Goal: Task Accomplishment & Management: Use online tool/utility

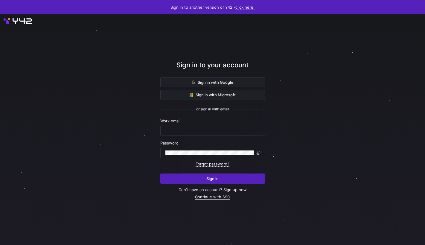
click at [207, 196] on link "Continue with SSO" at bounding box center [212, 196] width 35 height 5
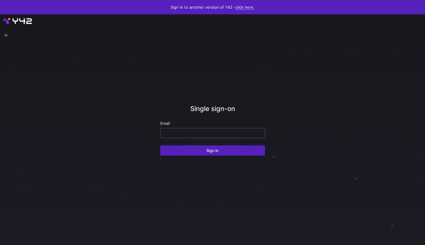
click at [199, 134] on input "email" at bounding box center [212, 133] width 94 height 5
type input "[PERSON_NAME][EMAIL_ADDRESS][DOMAIN_NAME]"
click at [160, 145] on button "Sign in" at bounding box center [212, 150] width 105 height 10
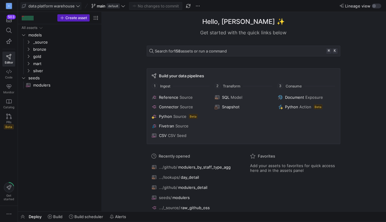
click at [80, 6] on span at bounding box center [51, 5] width 61 height 7
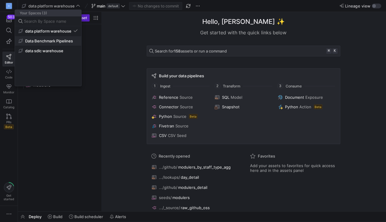
click at [62, 41] on span "Data Benchmark Pipelines" at bounding box center [49, 41] width 48 height 5
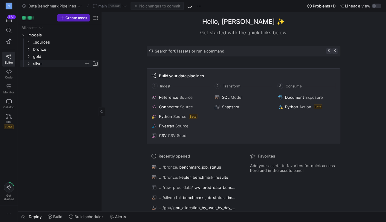
click at [30, 64] on icon "Press SPACE to select this row." at bounding box center [28, 64] width 4 height 4
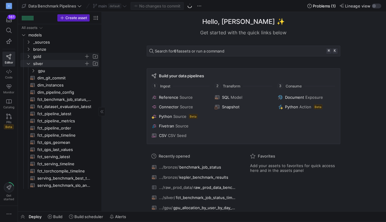
click at [28, 56] on icon "Press SPACE to select this row." at bounding box center [28, 57] width 4 height 4
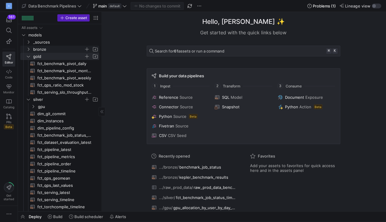
click at [29, 50] on icon "Press SPACE to select this row." at bounding box center [28, 50] width 4 height 4
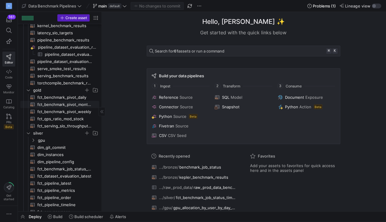
scroll to position [121, 0]
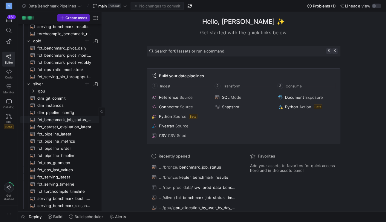
click at [63, 121] on span "fct_benchmark_job_status_timeline​​​​​​​​​​" at bounding box center [64, 120] width 55 height 7
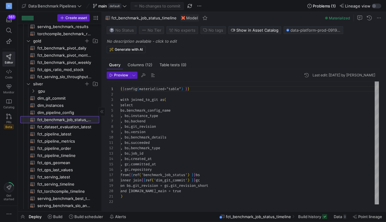
scroll to position [54, 0]
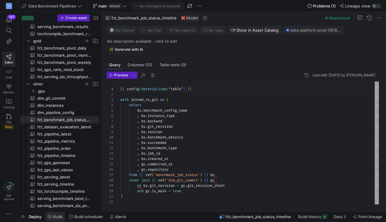
click at [52, 216] on span "Build" at bounding box center [55, 217] width 15 height 5
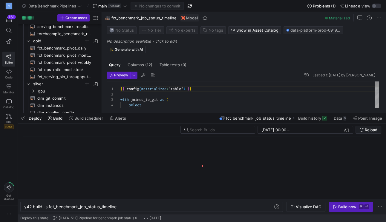
scroll to position [0, 94]
click at [51, 207] on div "y42 build -s fct_benchmark_job_status_timeline" at bounding box center [148, 207] width 249 height 5
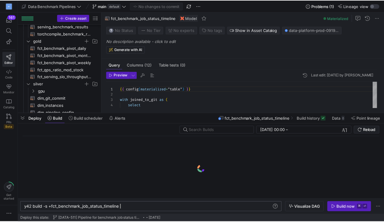
scroll to position [0, 99]
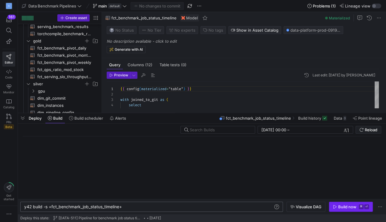
type textarea "y42 build -s +fct_benchmark_job_status_timeline+"
click at [340, 208] on div "Build now" at bounding box center [347, 207] width 18 height 5
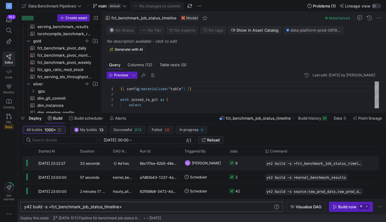
click at [256, 163] on y42-job-status-cell-renderer "6" at bounding box center [244, 163] width 29 height 13
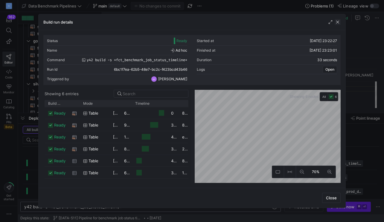
click at [340, 22] on span "button" at bounding box center [338, 22] width 6 height 6
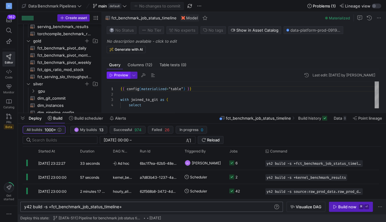
click at [120, 77] on span "Preview" at bounding box center [121, 75] width 14 height 4
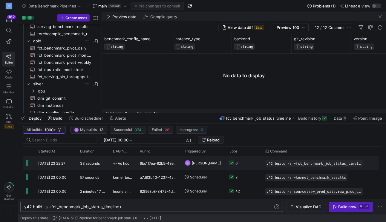
click at [252, 165] on y42-job-status-cell-renderer "6" at bounding box center [244, 163] width 29 height 13
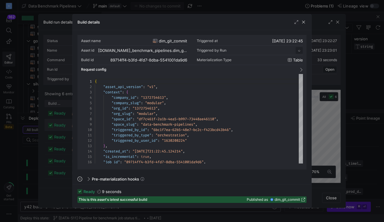
scroll to position [54, 0]
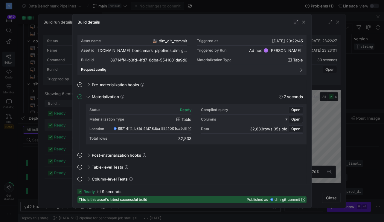
click at [303, 200] on icon at bounding box center [303, 200] width 4 height 4
click at [303, 21] on span "button" at bounding box center [303, 22] width 6 height 6
click at [287, 200] on span "benchmark_job_status" at bounding box center [281, 200] width 37 height 4
click at [301, 21] on span "button" at bounding box center [303, 22] width 6 height 6
click at [304, 200] on icon at bounding box center [303, 200] width 4 height 4
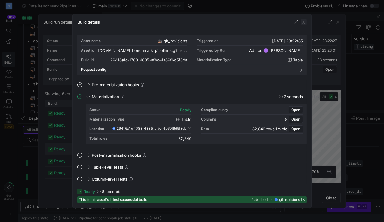
click at [305, 22] on span "button" at bounding box center [303, 22] width 6 height 6
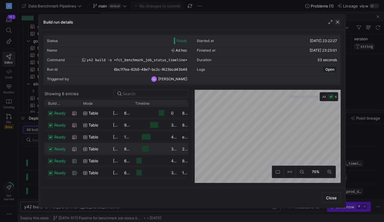
click at [341, 21] on span "button" at bounding box center [338, 22] width 6 height 6
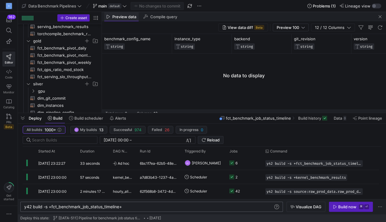
click at [127, 18] on span "Preview data" at bounding box center [124, 17] width 24 height 4
click at [159, 18] on span "Compile query" at bounding box center [163, 17] width 27 height 4
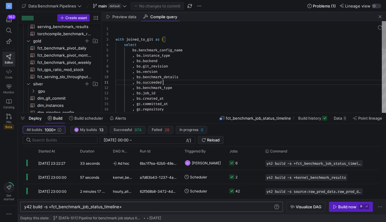
scroll to position [0, 47]
click at [164, 81] on div "with joined_to_git as ( select bs . benchmark_config_name , bs . instance_type …" at bounding box center [316, 186] width 400 height 331
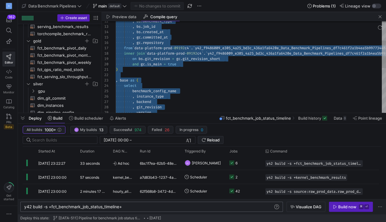
type textarea ".job_id , bs.created_at , gc.committed_at , gc.repository from `data-platform-p…"
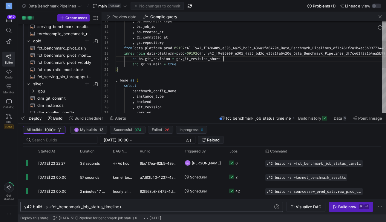
click at [236, 59] on div "inner join ` data - platform - prod - 09192 c4 ` . ` y42_f9486009_e305_4a25_bd3…" at bounding box center [322, 120] width 413 height 331
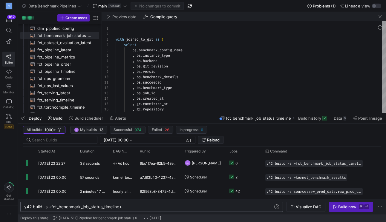
scroll to position [0, 0]
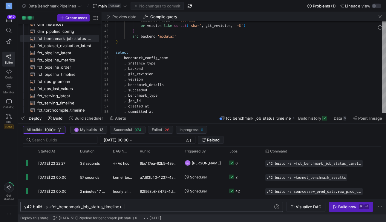
click at [129, 208] on div "y42 build -s +fct_benchmark_job_status_timeline+" at bounding box center [148, 207] width 249 height 5
type textarea "y42 build -s fct_benchmark_job_status_timeline"
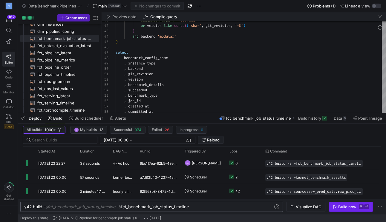
click at [338, 206] on span "Build now ⌘ ⏎" at bounding box center [351, 207] width 36 height 5
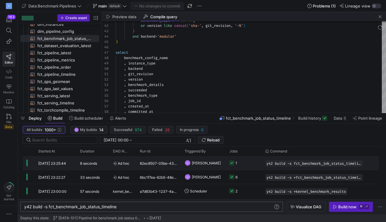
click at [252, 163] on y42-job-status-cell-renderer "1" at bounding box center [244, 163] width 29 height 13
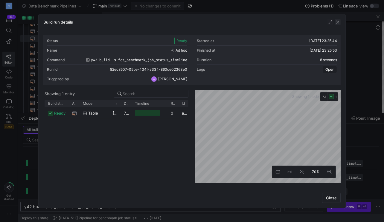
click at [338, 22] on span "button" at bounding box center [338, 22] width 6 height 6
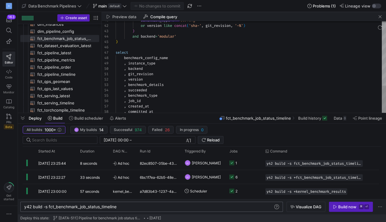
type textarea "benchmark_type != 'serving' or version like concat('sha-', git_revision, '-%') …"
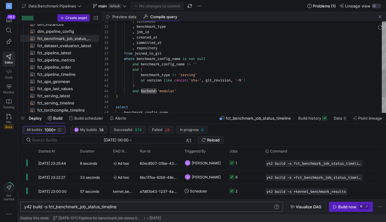
scroll to position [0, 86]
click at [223, 74] on div ", succeeded , benchmark_type , job_id , created_at , committed_at , repository …" at bounding box center [322, 17] width 413 height 331
